Goal: Transaction & Acquisition: Subscribe to service/newsletter

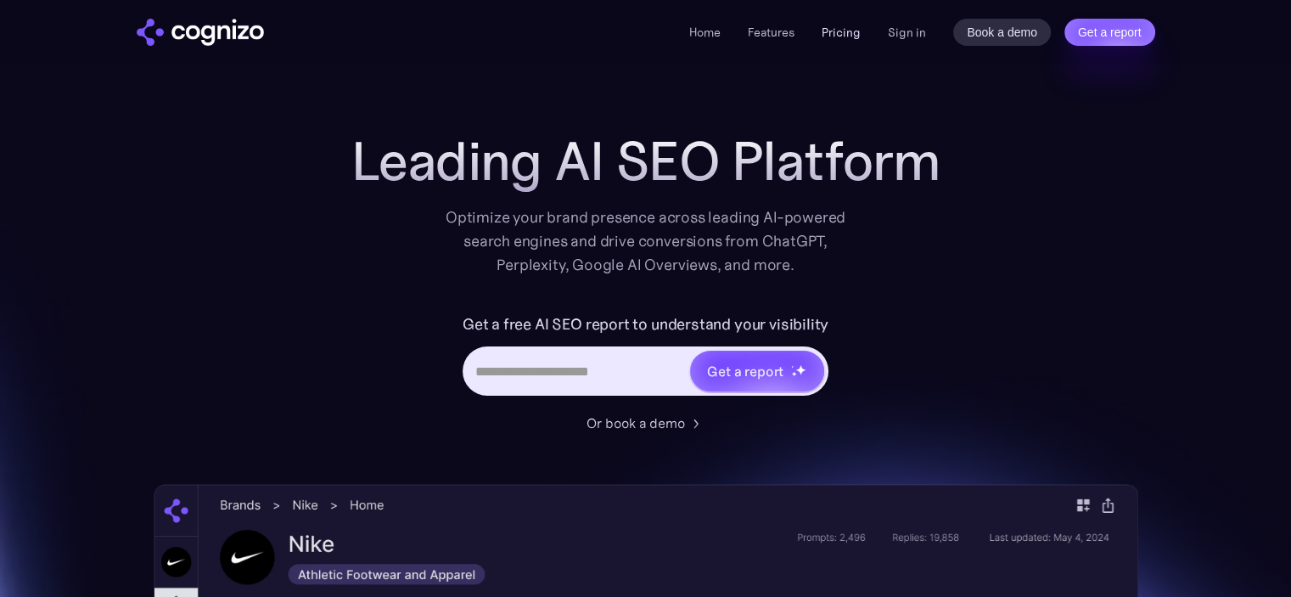
click at [852, 30] on link "Pricing" at bounding box center [841, 32] width 39 height 15
